Goal: Information Seeking & Learning: Learn about a topic

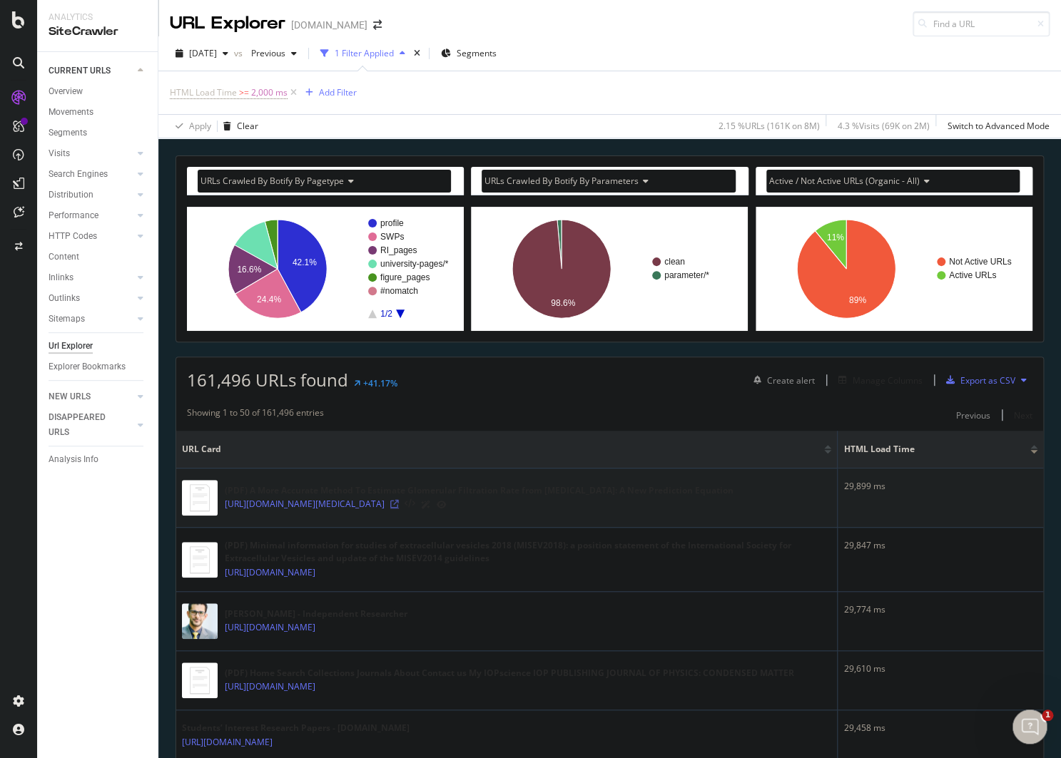
click at [399, 506] on icon at bounding box center [394, 504] width 9 height 9
click at [330, 577] on icon at bounding box center [325, 572] width 9 height 9
click at [277, 153] on div "URLs Crawled By Botify By pagetype Chart (by Value) Table Expand Export as CSV …" at bounding box center [609, 155] width 902 height 34
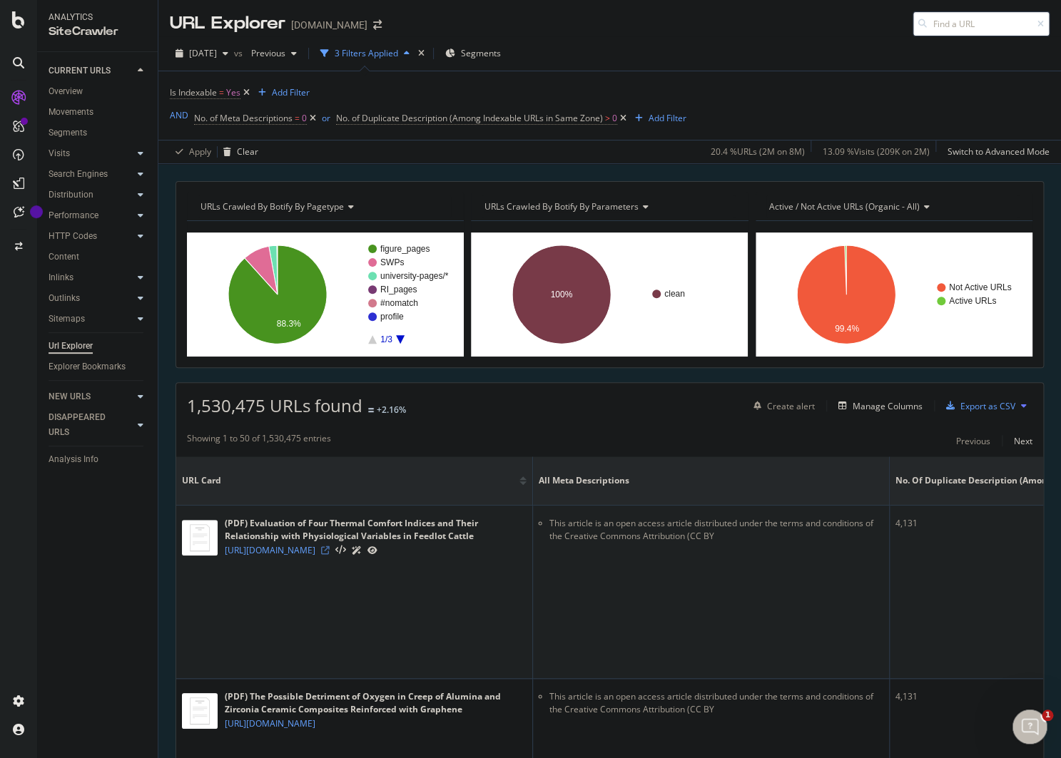
click at [330, 555] on icon at bounding box center [325, 550] width 9 height 9
drag, startPoint x: 551, startPoint y: 521, endPoint x: 864, endPoint y: 528, distance: 313.9
click at [864, 528] on li "This article is an open access article distributed under the terms and conditio…" at bounding box center [716, 530] width 334 height 26
copy li "This article is an open access article distributed under the terms and conditio…"
click at [652, 533] on li "This article is an open access article distributed under the terms and conditio…" at bounding box center [716, 530] width 334 height 26
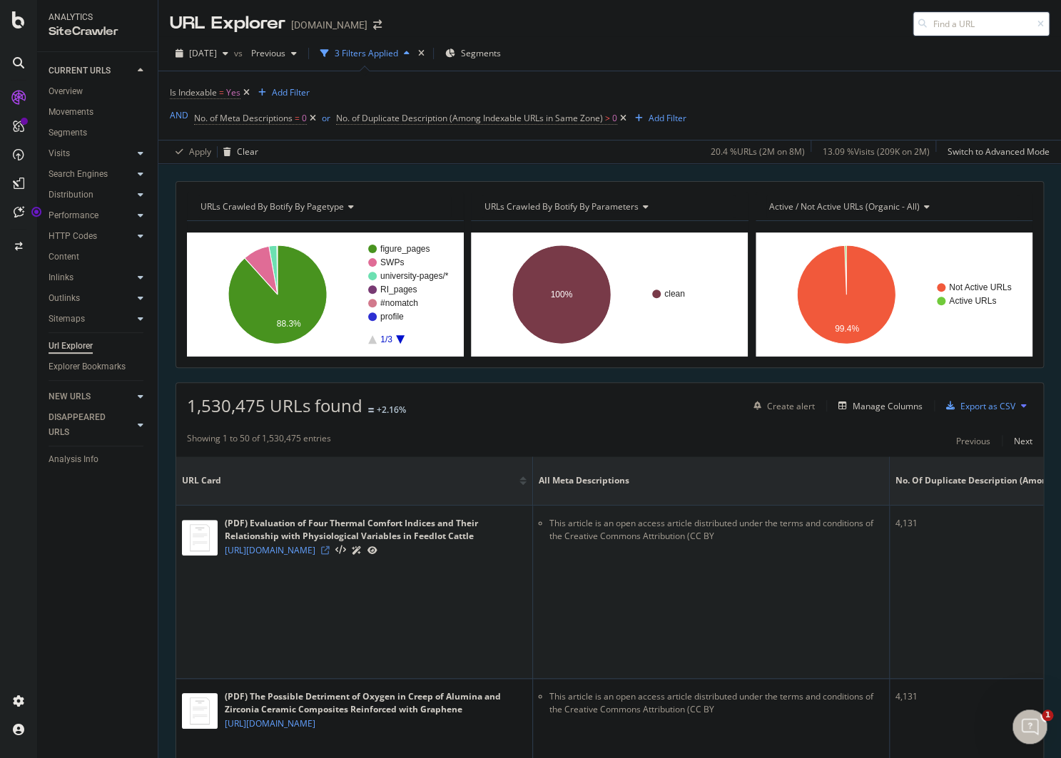
click at [330, 555] on icon at bounding box center [325, 550] width 9 height 9
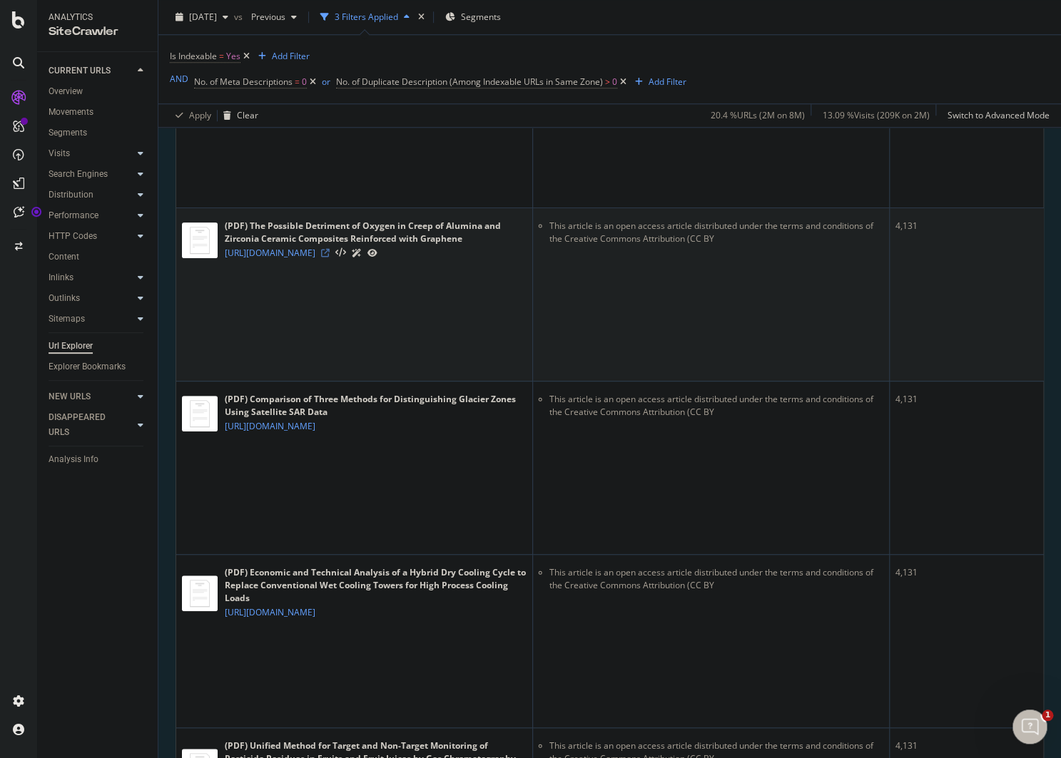
click at [330, 257] on icon at bounding box center [325, 253] width 9 height 9
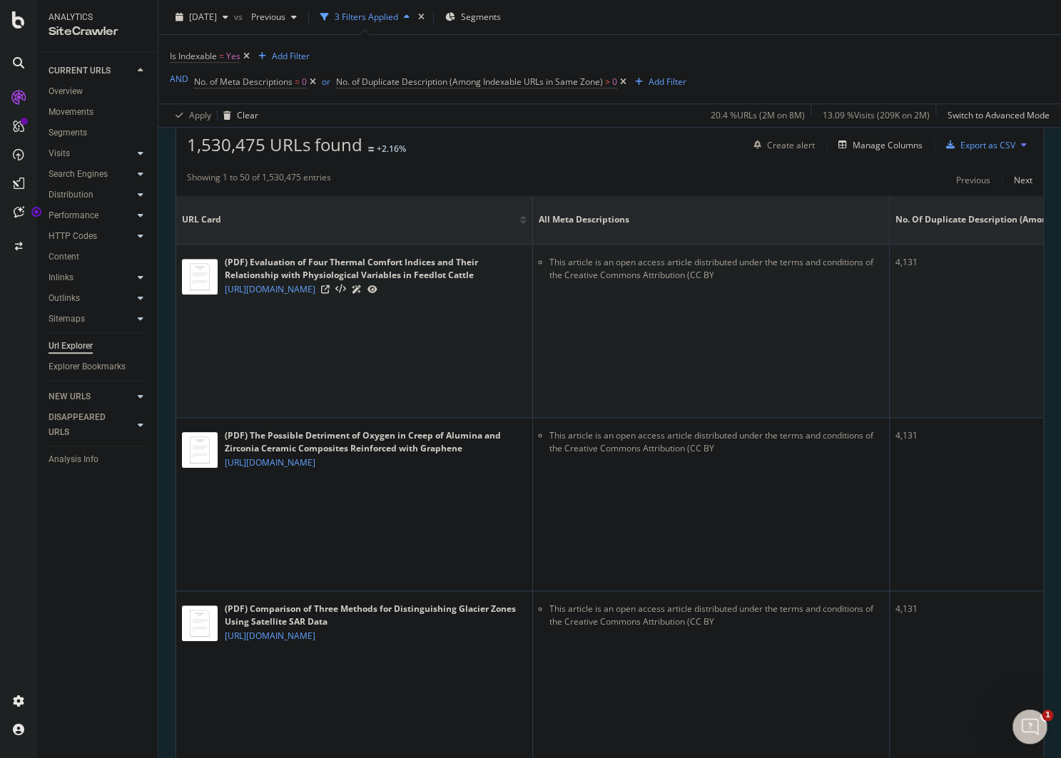
scroll to position [250, 0]
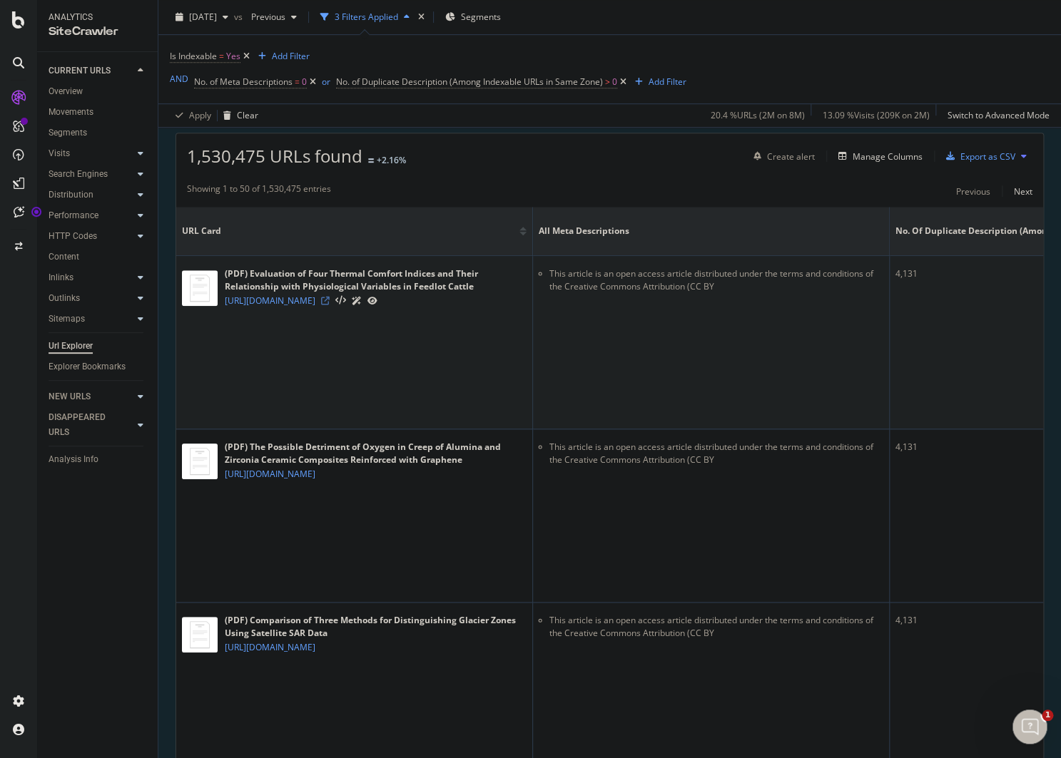
click at [330, 305] on icon at bounding box center [325, 301] width 9 height 9
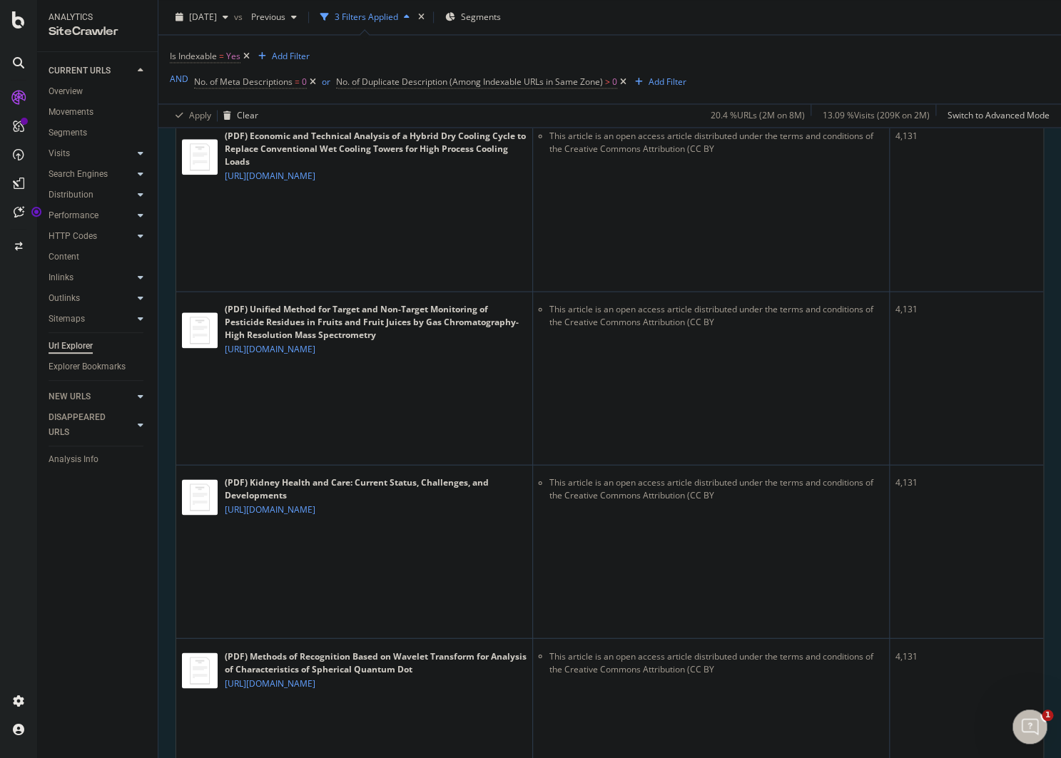
scroll to position [1052, 0]
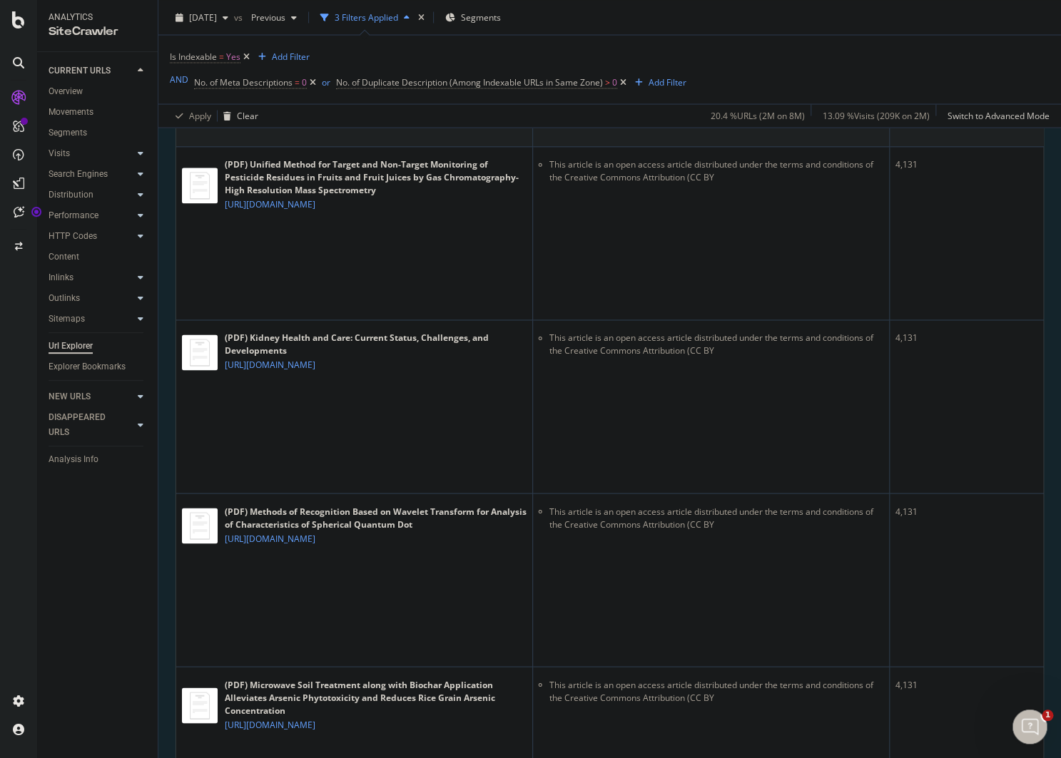
click at [330, 36] on icon at bounding box center [325, 31] width 9 height 9
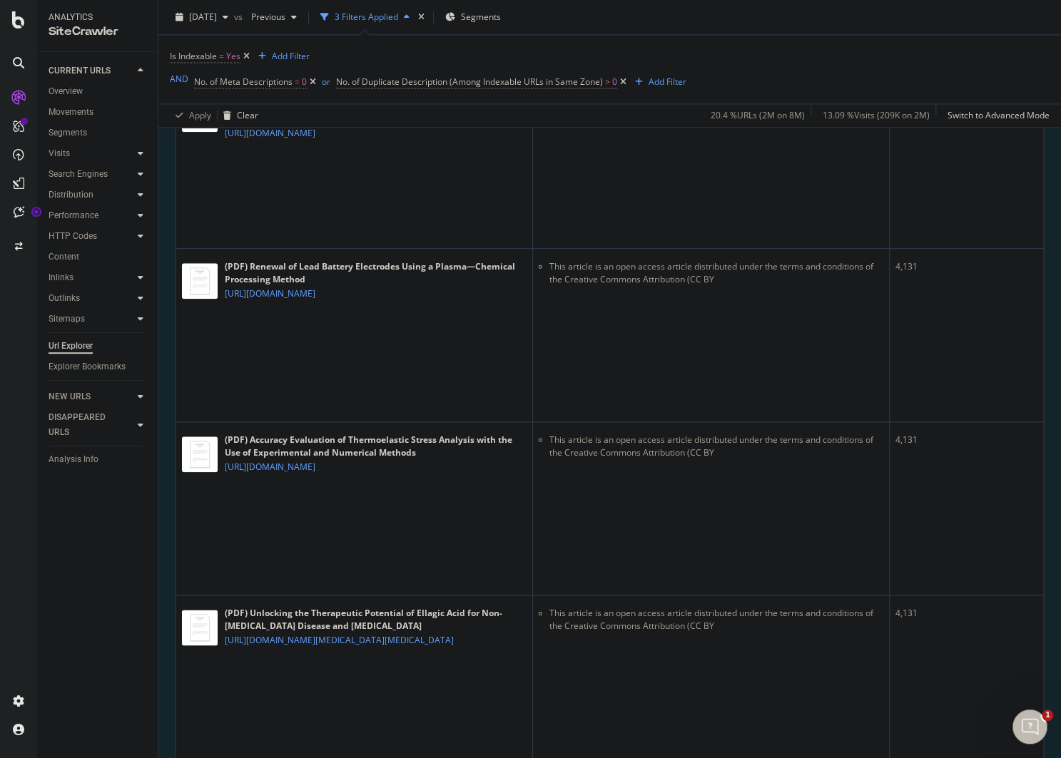
scroll to position [3649, 0]
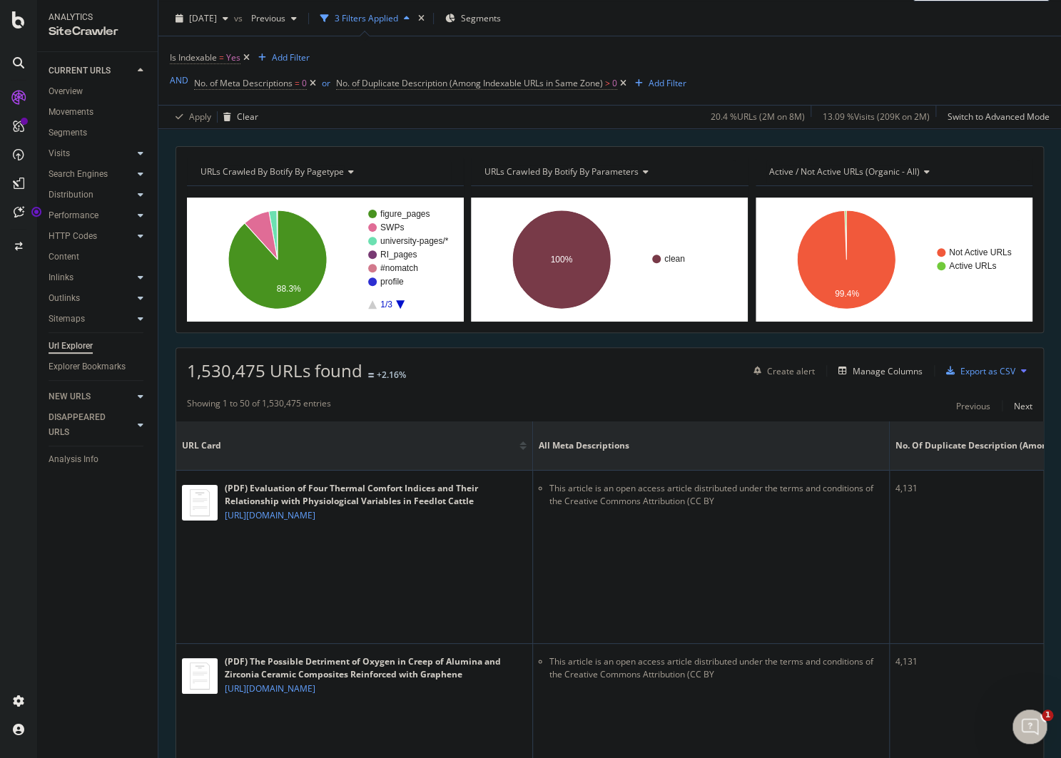
scroll to position [0, 0]
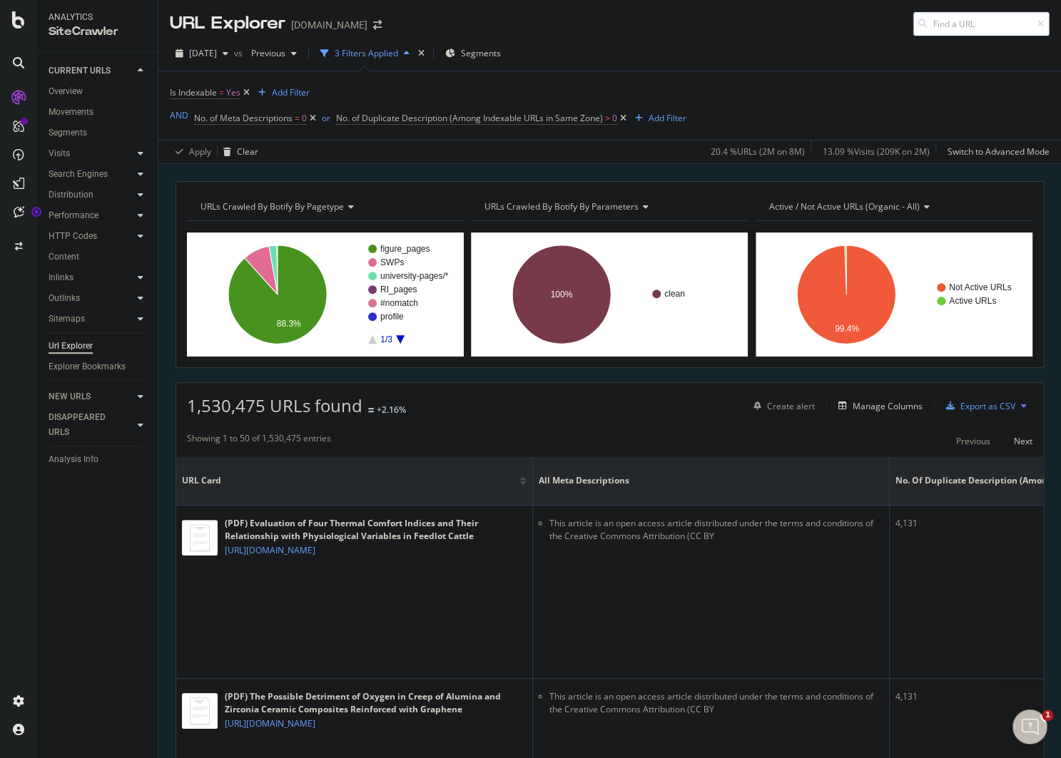
click at [20, 385] on div at bounding box center [18, 387] width 34 height 603
